Goal: Communication & Community: Answer question/provide support

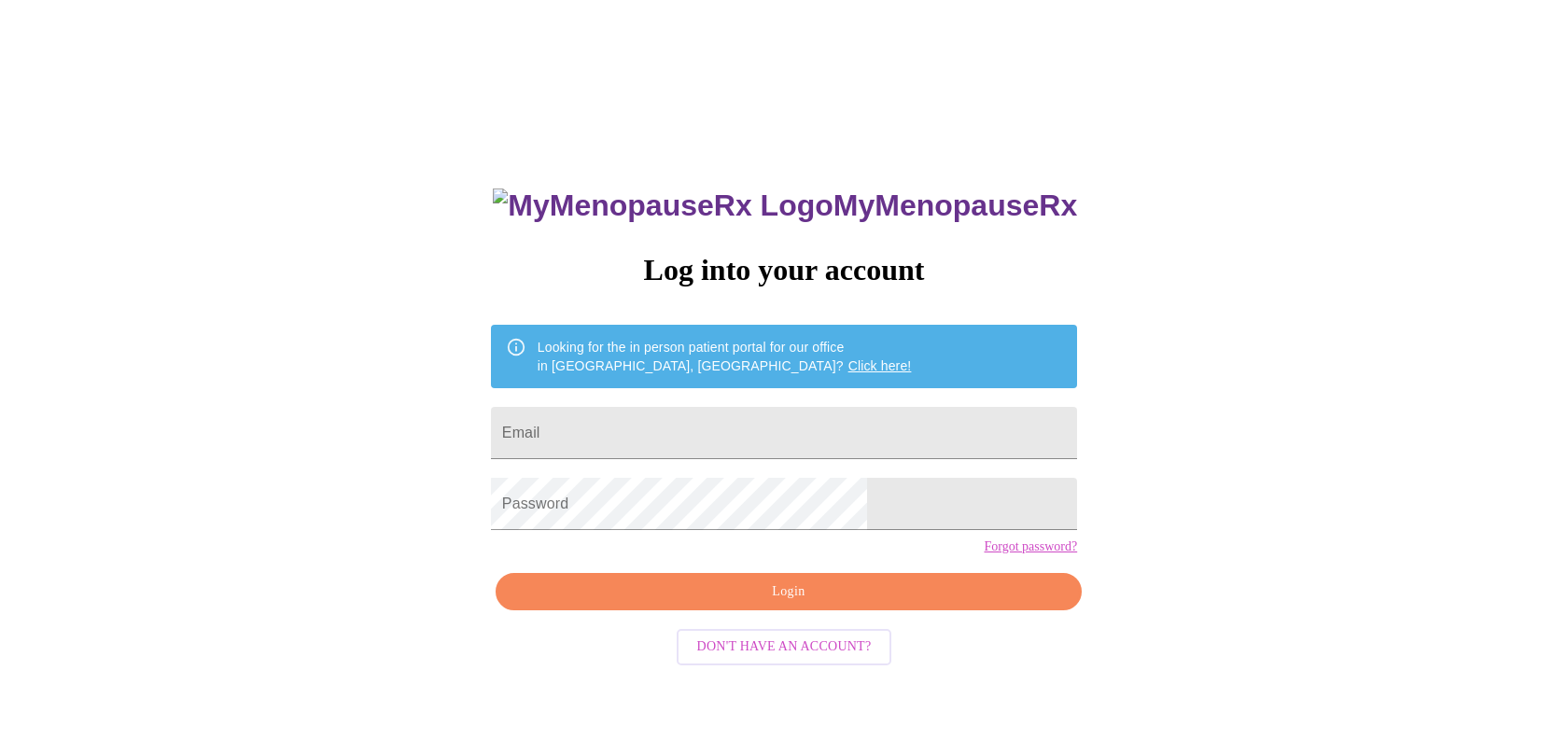
click at [736, 430] on input "Email" at bounding box center [784, 432] width 587 height 52
type input "[EMAIL_ADDRESS][DOMAIN_NAME]"
click at [667, 604] on span "Login" at bounding box center [788, 593] width 543 height 24
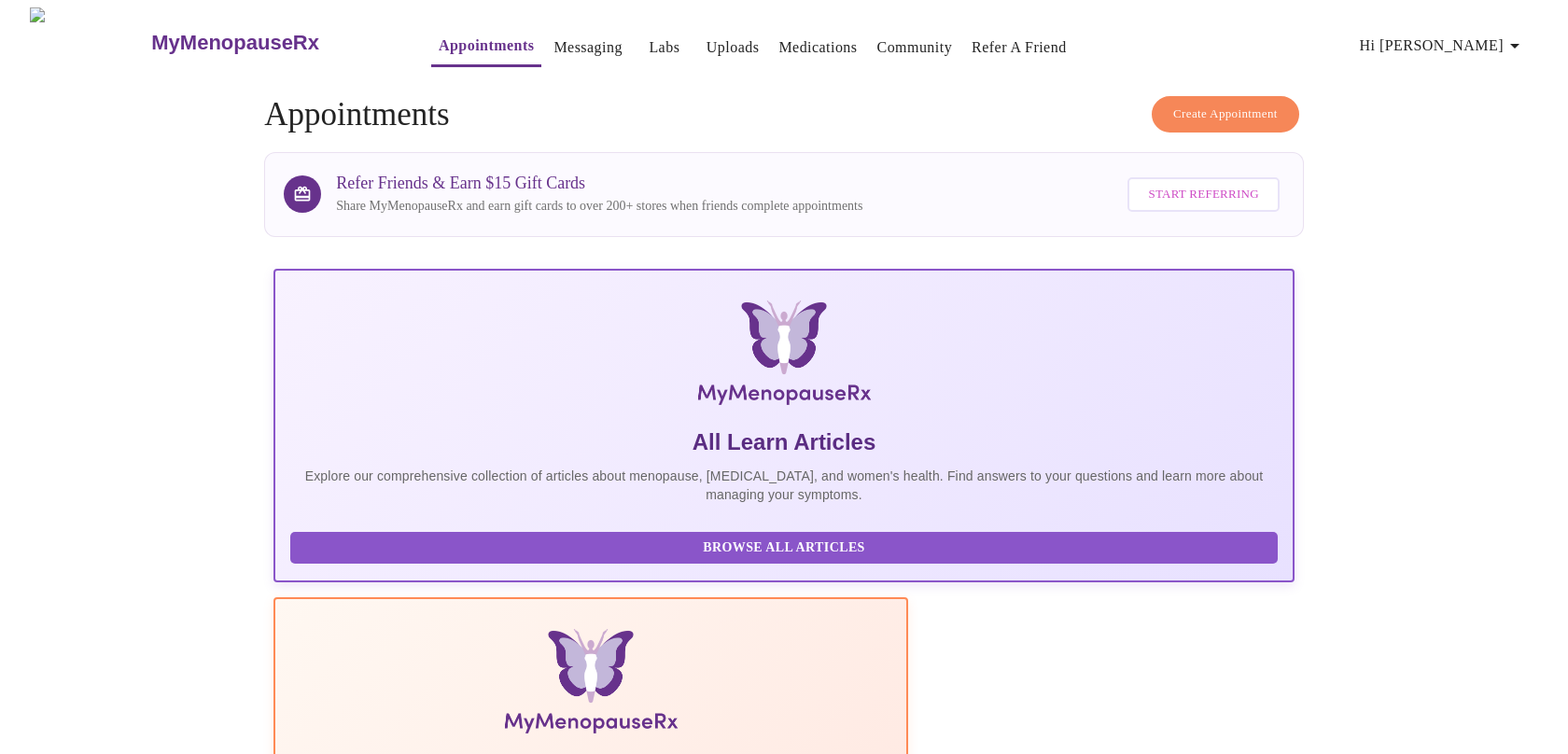
click at [553, 52] on link "Messaging" at bounding box center [587, 47] width 68 height 26
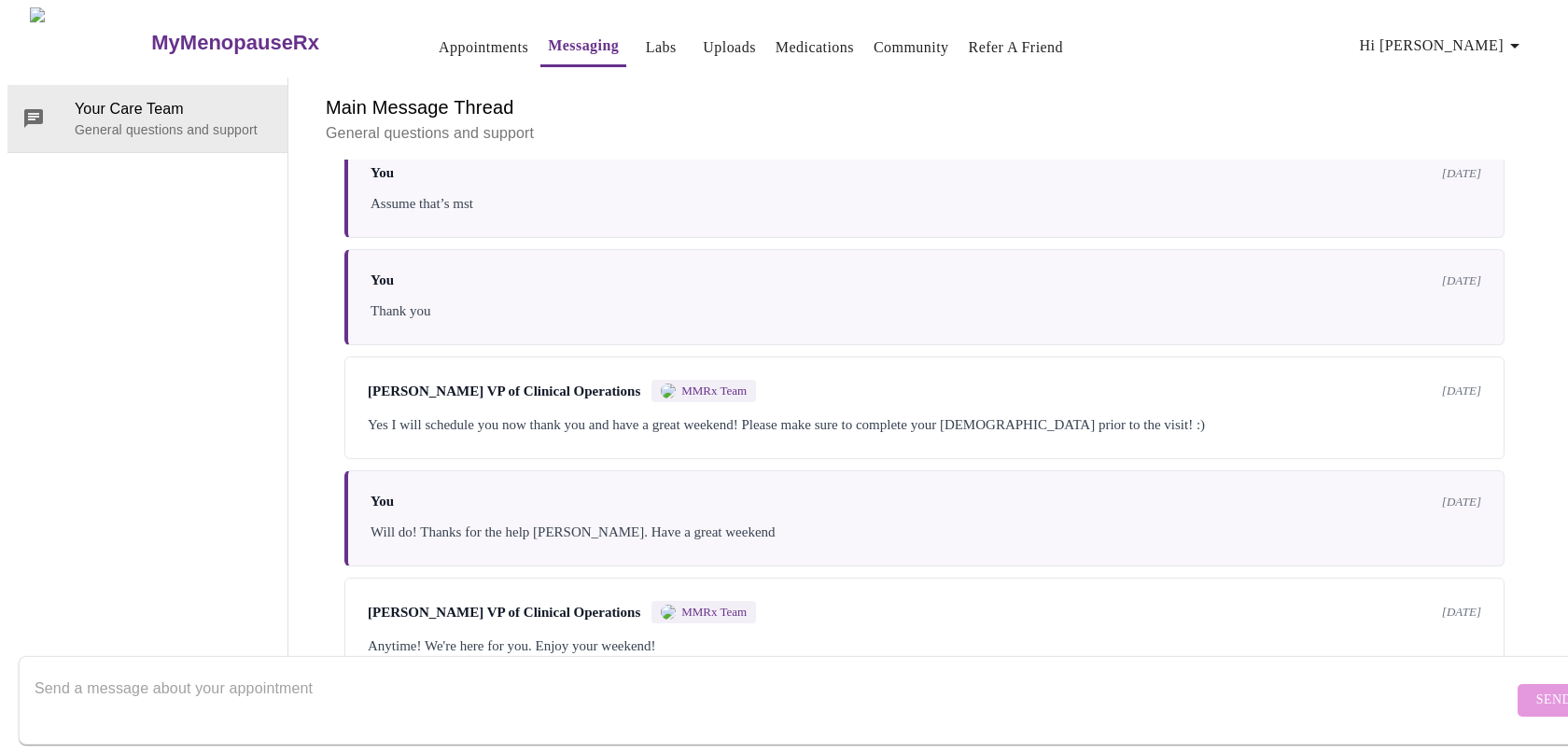
scroll to position [4187, 0]
click at [684, 692] on textarea "Send a message about your appointment" at bounding box center [774, 700] width 1478 height 59
click at [362, 685] on textarea "Hi there, just following up to make sure [PERSON_NAME] receiived my" at bounding box center [774, 700] width 1478 height 59
click at [369, 670] on textarea "Hi there, just following up to make sure [PERSON_NAME] receiived my" at bounding box center [774, 700] width 1478 height 59
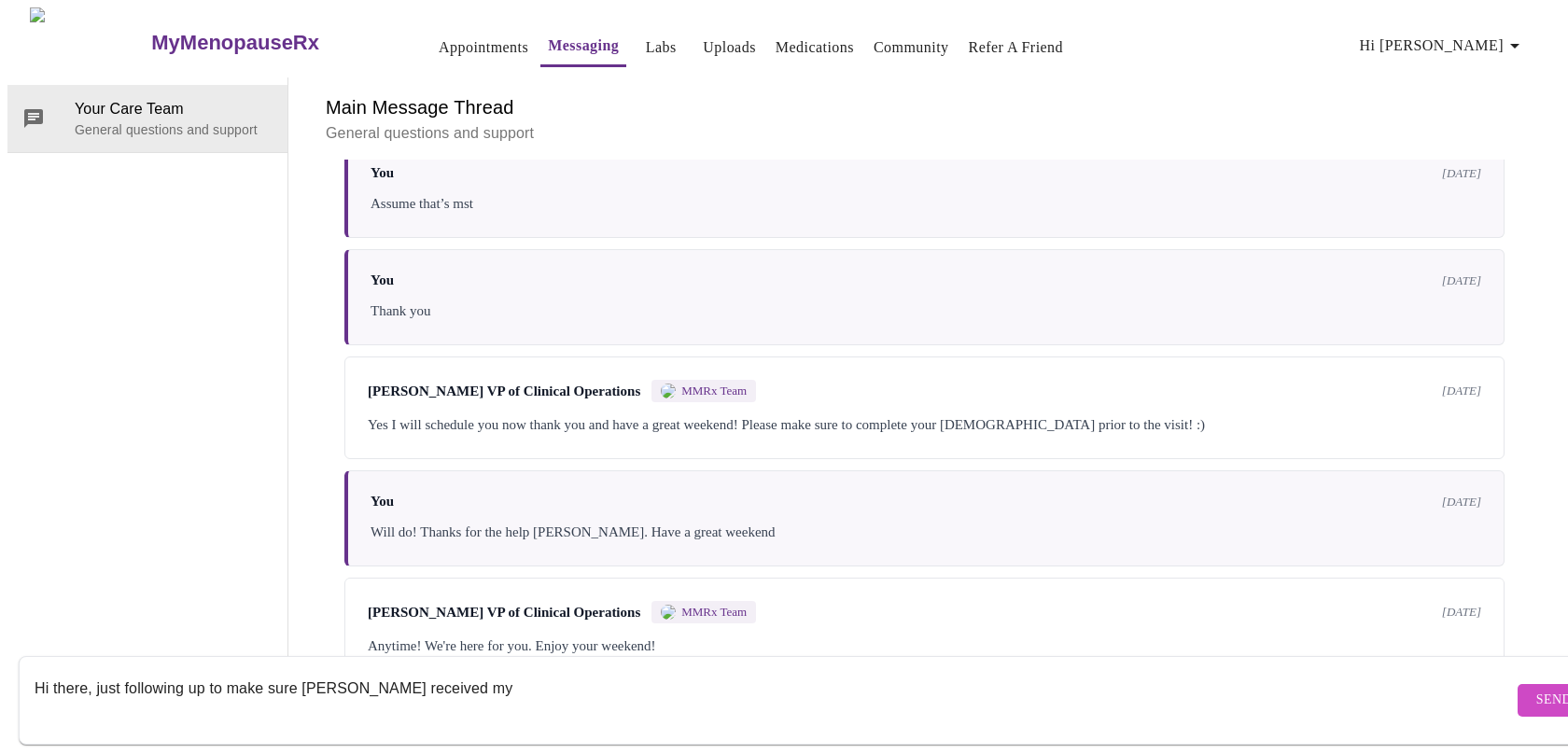
click at [467, 670] on textarea "Hi there, just following up to make sure [PERSON_NAME] received my" at bounding box center [774, 700] width 1478 height 59
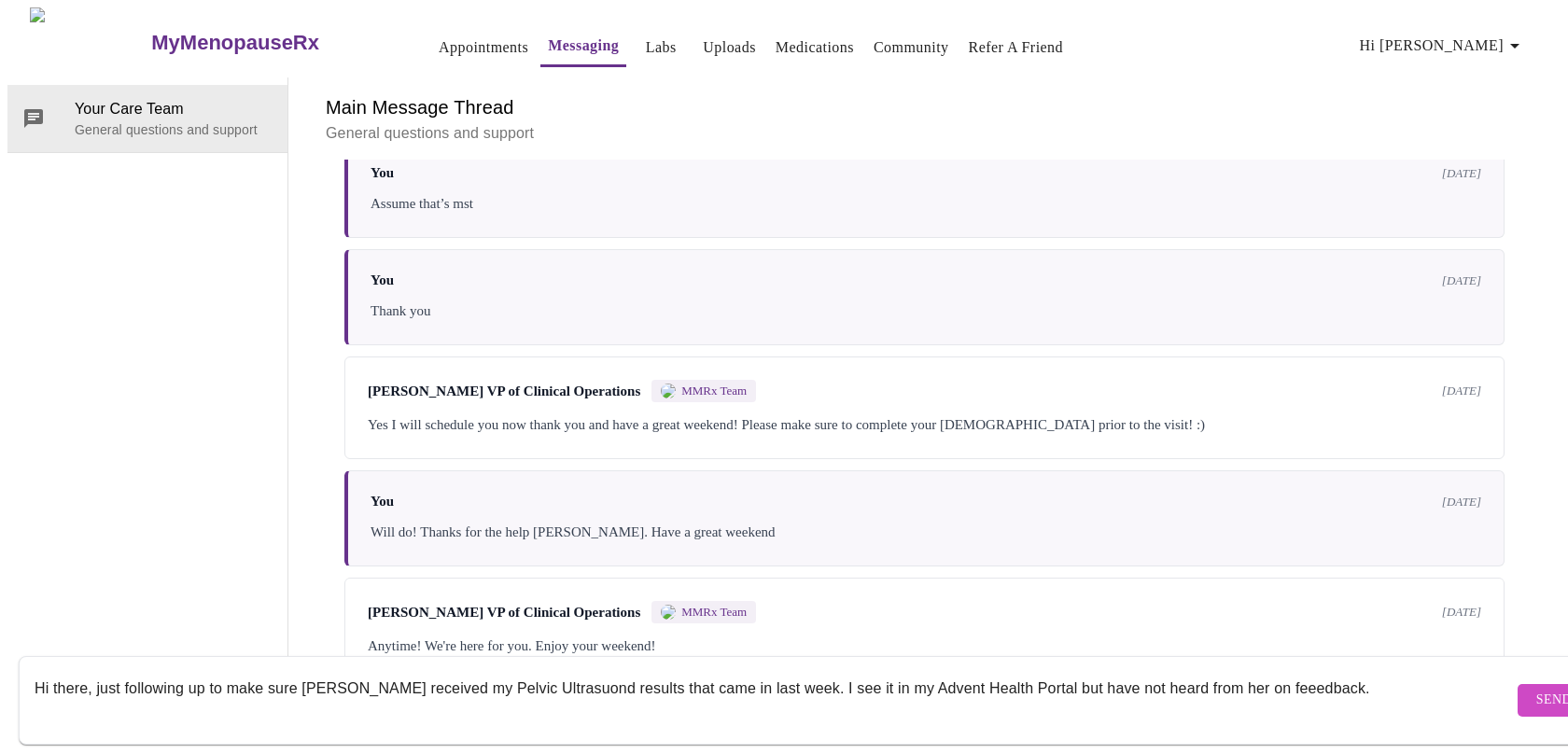
click at [1219, 670] on textarea "Hi there, just following up to make sure [PERSON_NAME] received my Pelvic Ultra…" at bounding box center [774, 700] width 1478 height 59
click at [1291, 670] on textarea "Hi there, just following up to make sure [PERSON_NAME] received my Pelvic Ultra…" at bounding box center [774, 700] width 1478 height 59
click at [73, 697] on textarea "Hi there, just following up to make sure [PERSON_NAME] received my Pelvic Ultra…" at bounding box center [774, 700] width 1478 height 59
click at [1349, 670] on textarea "Hi there, just following up to make sure [PERSON_NAME] received my Pelvic Ultra…" at bounding box center [774, 700] width 1478 height 59
type textarea "Hi there, just following up to make sure [PERSON_NAME] received my Pelvic Ultra…"
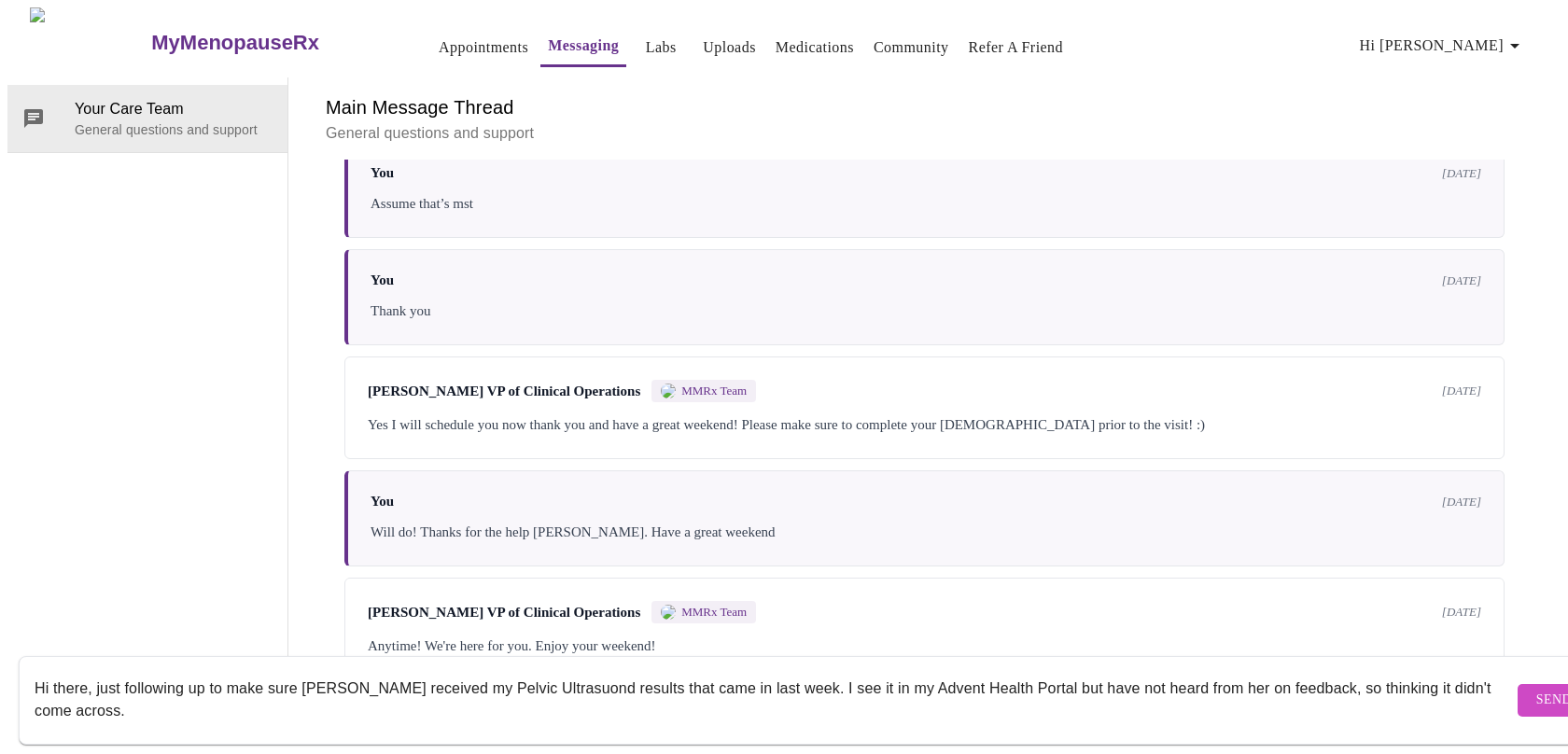
click at [1536, 689] on span "Send" at bounding box center [1554, 701] width 36 height 24
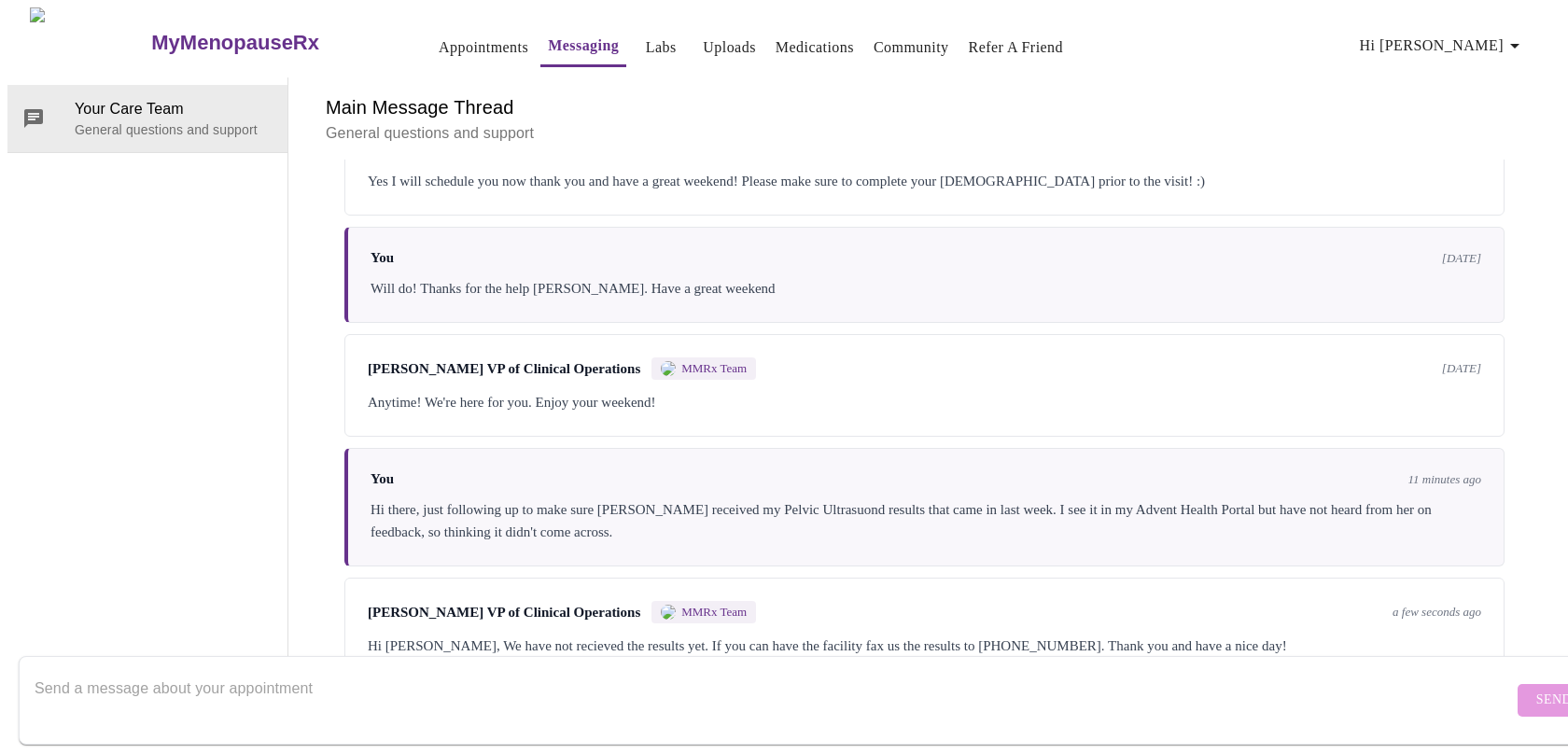
scroll to position [4438, 0]
click at [772, 677] on textarea "Send a message about your appointment" at bounding box center [774, 700] width 1478 height 59
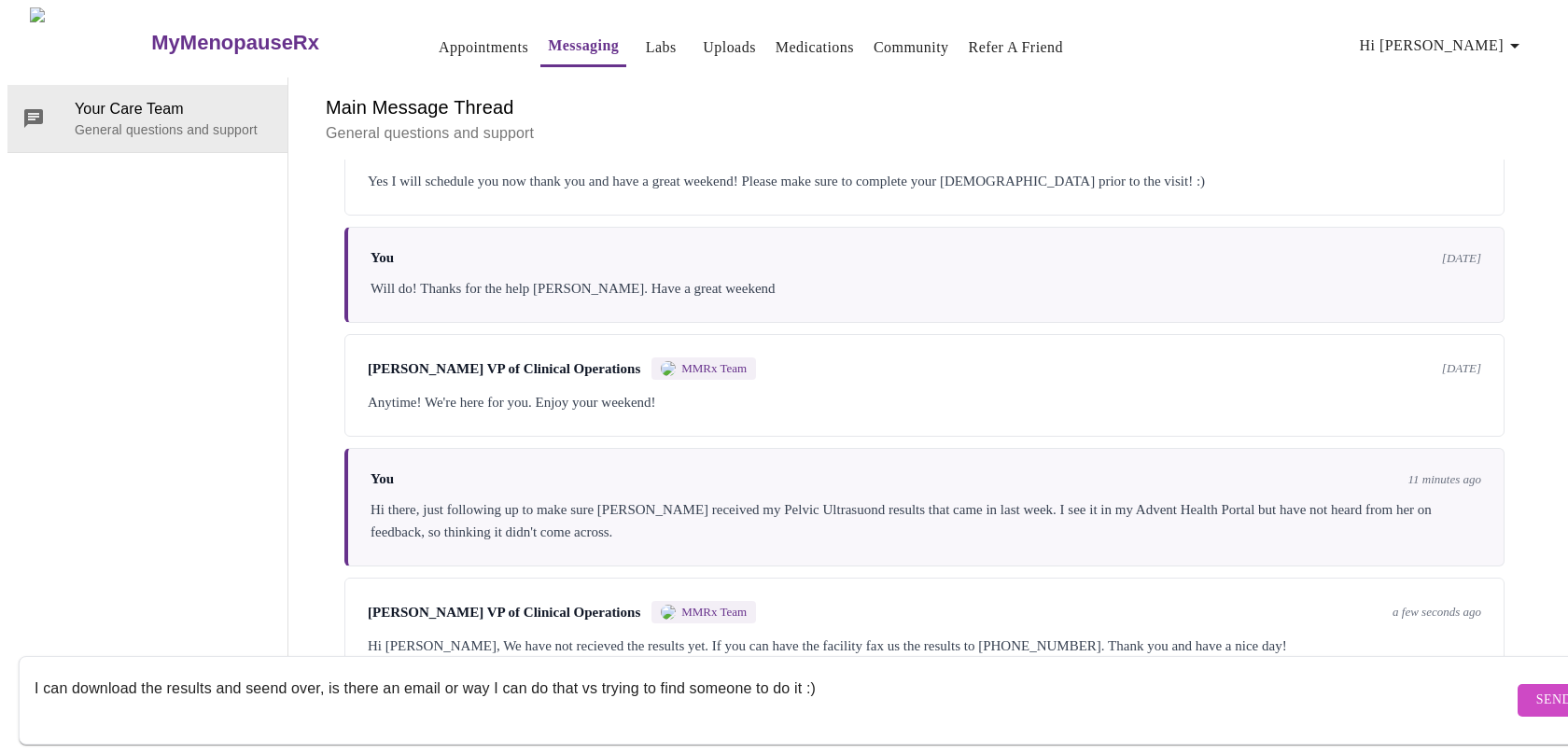
scroll to position [12, 0]
type textarea "I can download the results and seend over, is there an email or way I can do th…"
click at [1536, 689] on span "Send" at bounding box center [1554, 701] width 36 height 24
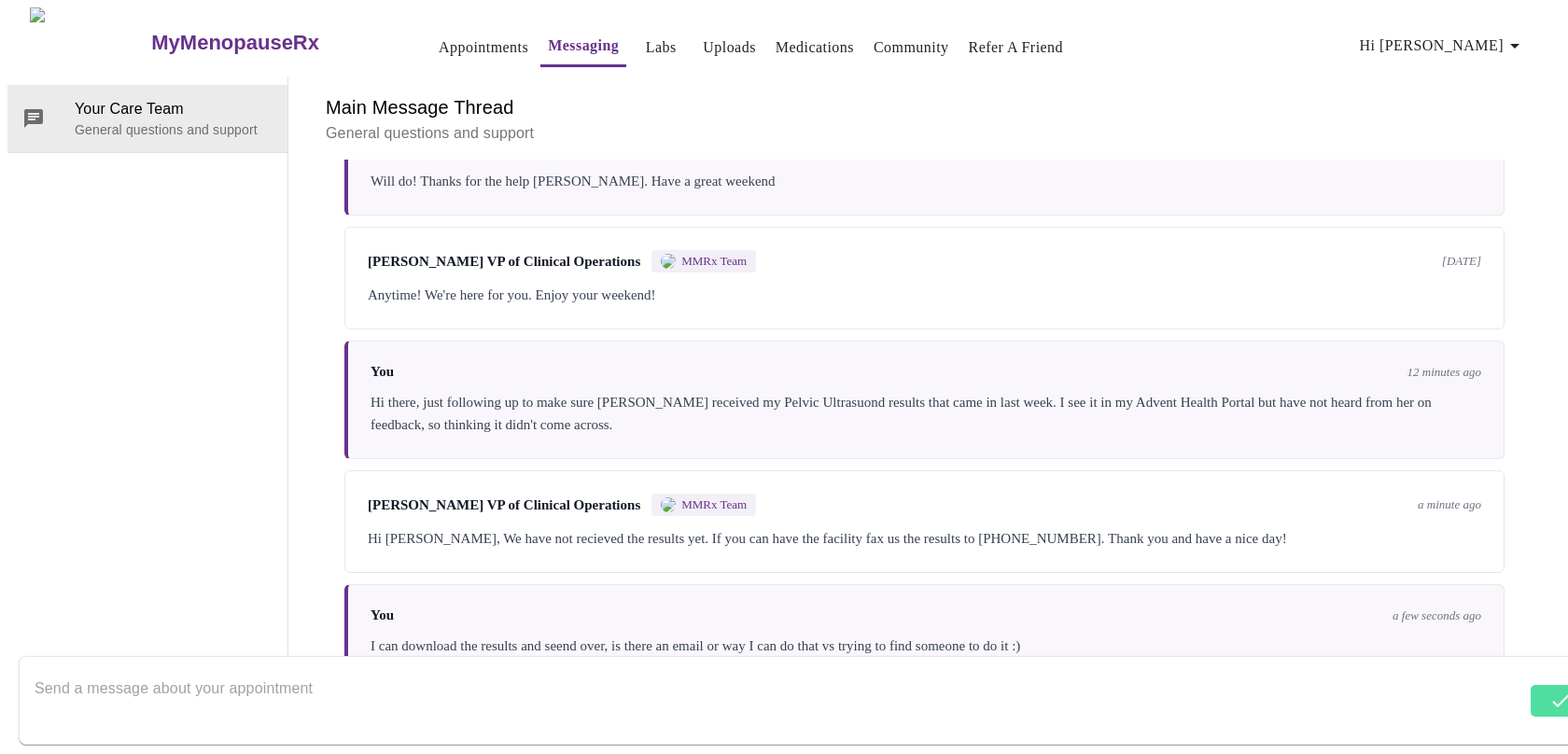
scroll to position [4551, 0]
